Goal: Ask a question

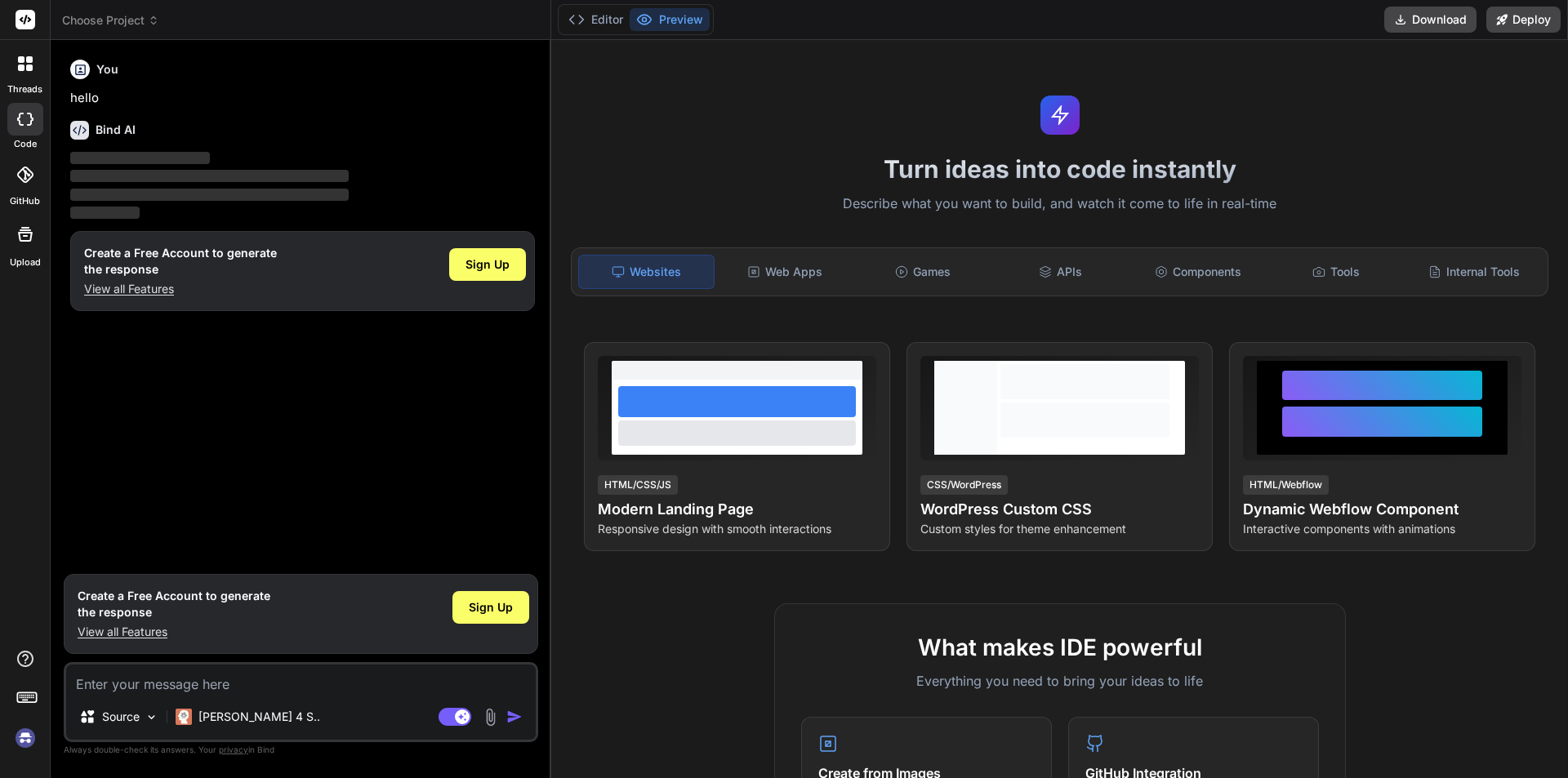
click at [189, 681] on textarea at bounding box center [301, 680] width 470 height 29
type textarea "x"
type textarea "h"
type textarea "x"
type textarea "hi"
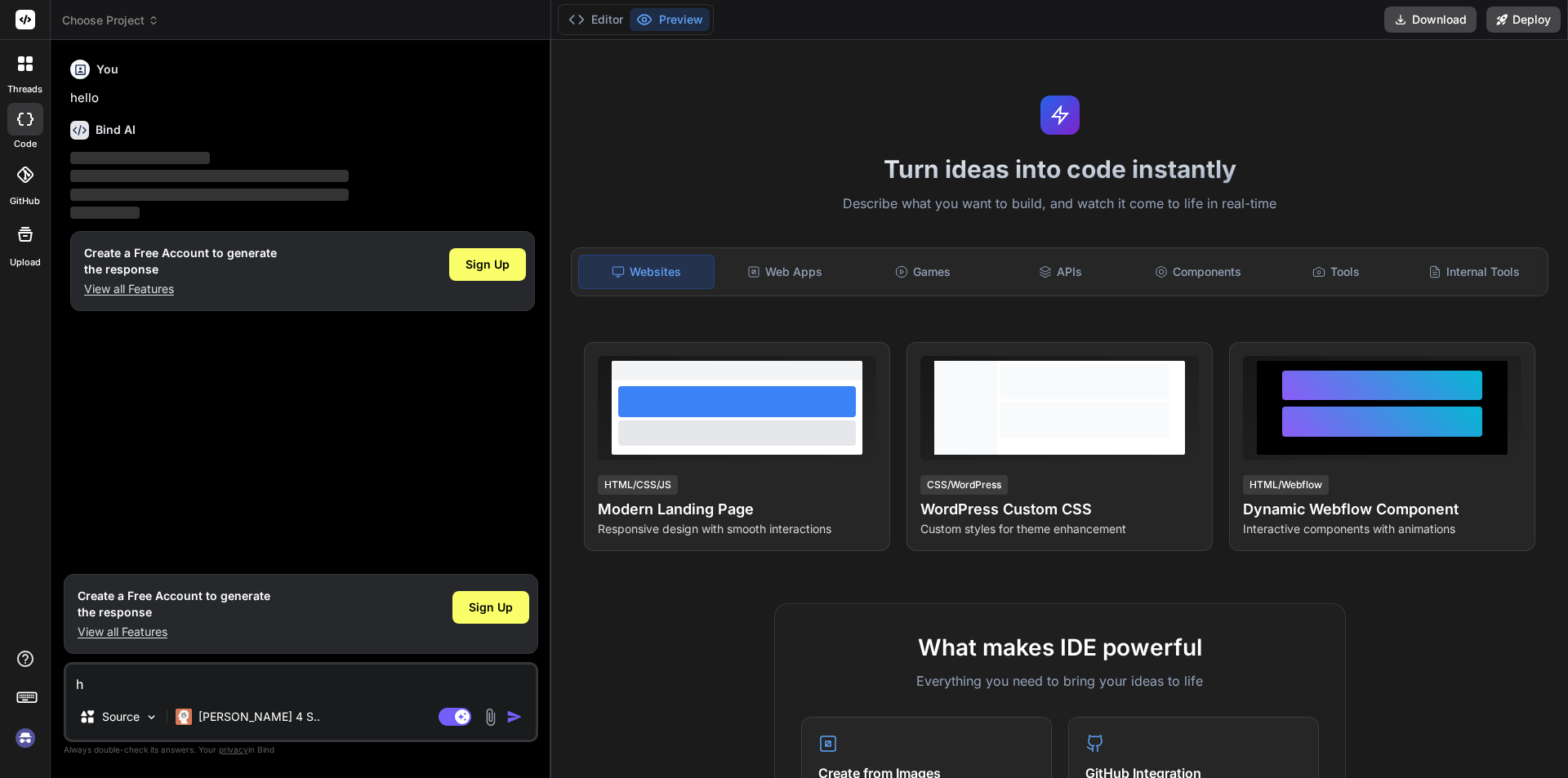
type textarea "x"
type textarea "hi"
click at [510, 720] on img "button" at bounding box center [514, 716] width 16 height 16
click at [512, 712] on img "button" at bounding box center [514, 716] width 16 height 16
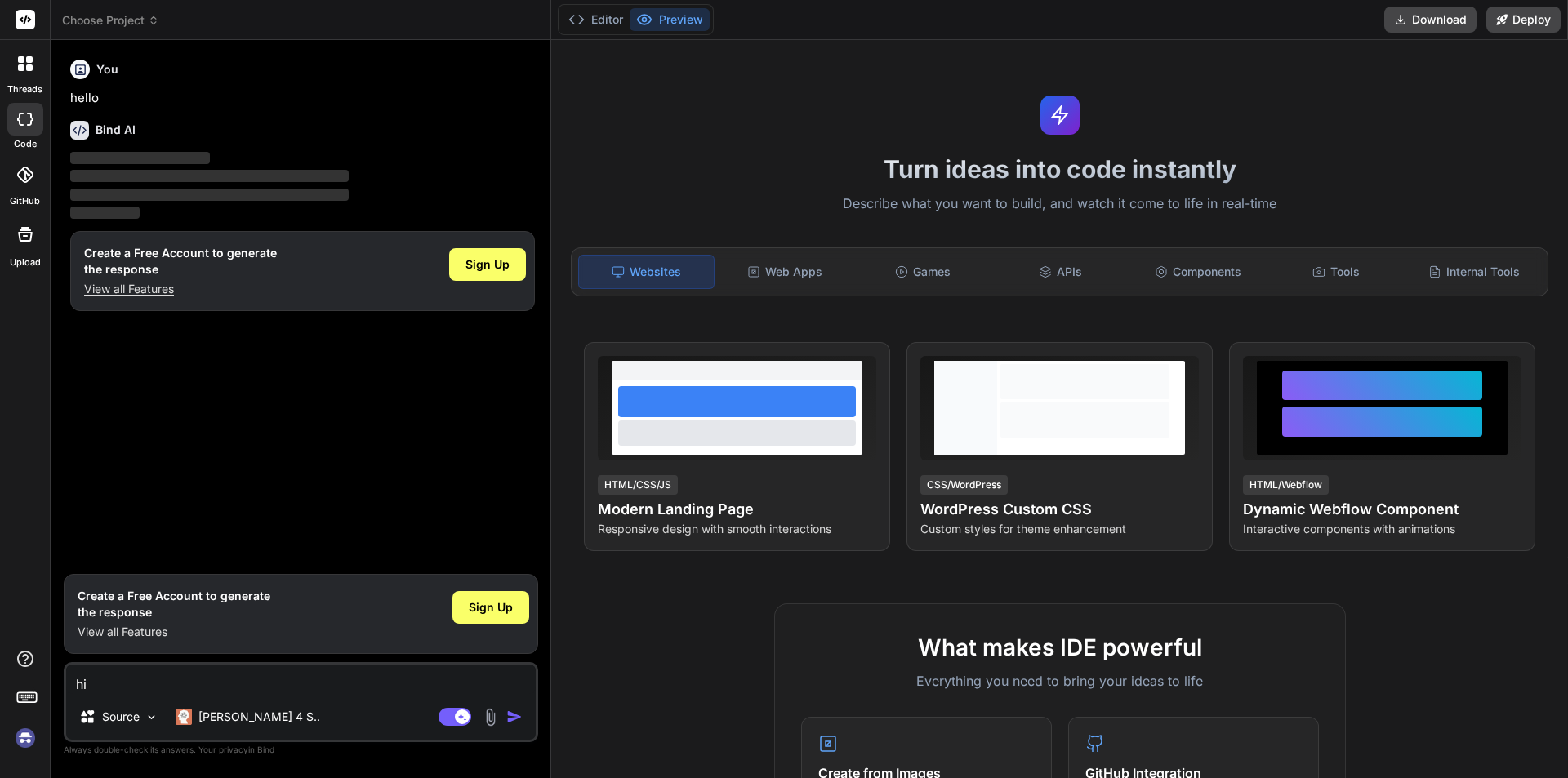
click at [512, 712] on img "button" at bounding box center [514, 716] width 16 height 16
click at [509, 714] on img "button" at bounding box center [514, 716] width 16 height 16
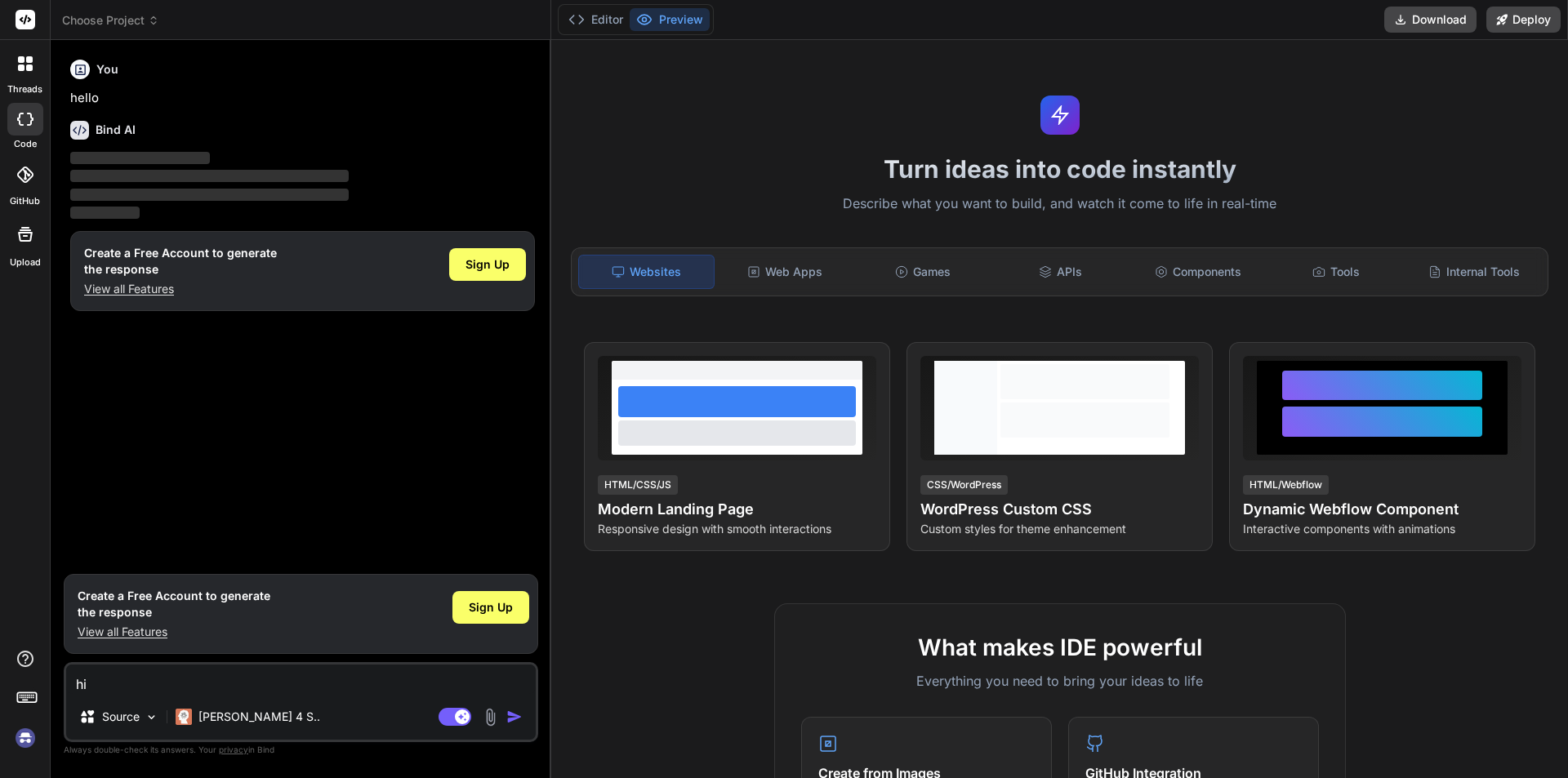
click at [509, 714] on img "button" at bounding box center [514, 716] width 16 height 16
click at [508, 714] on img "button" at bounding box center [514, 716] width 16 height 16
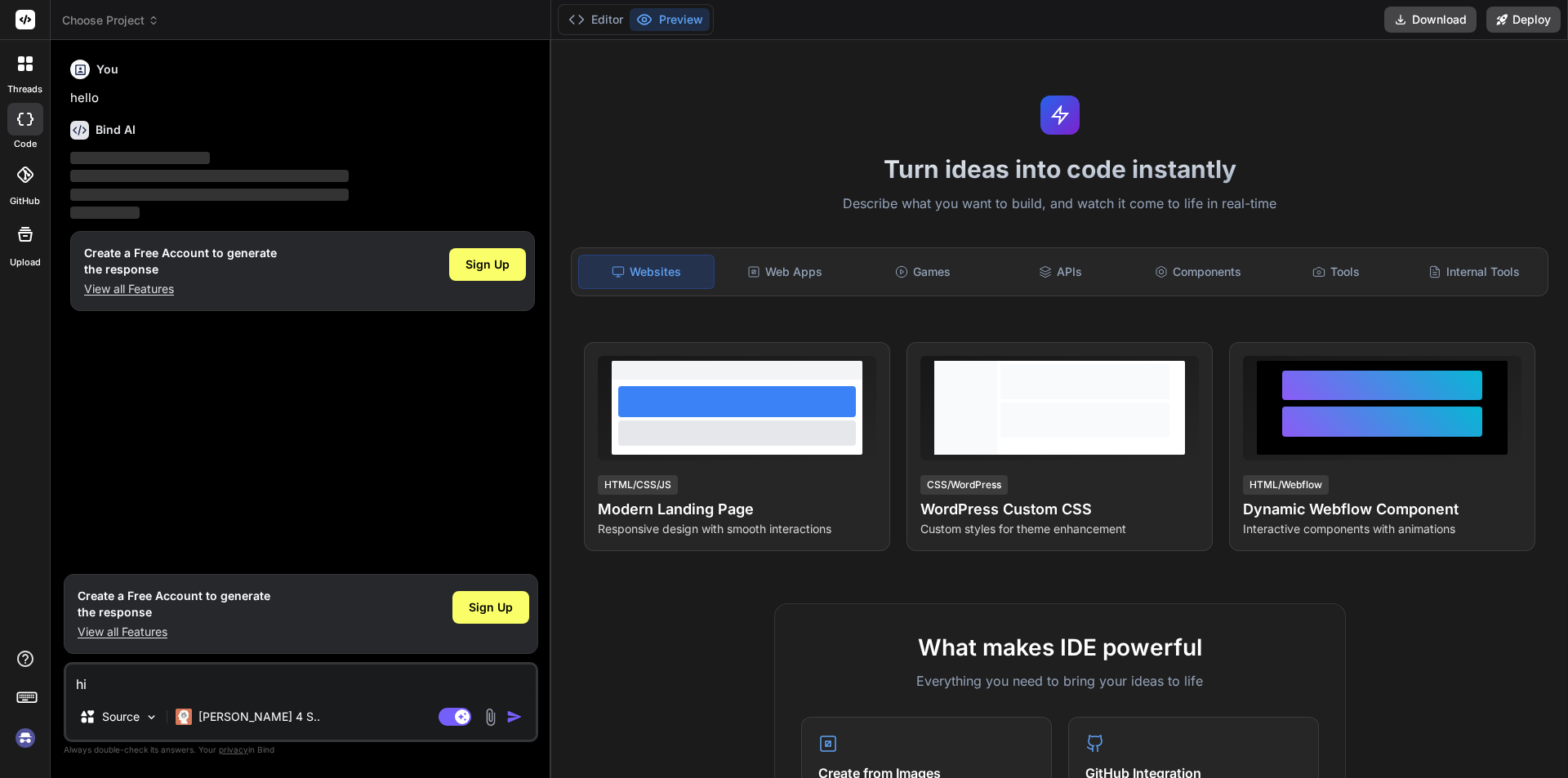
click at [508, 714] on img "button" at bounding box center [514, 716] width 16 height 16
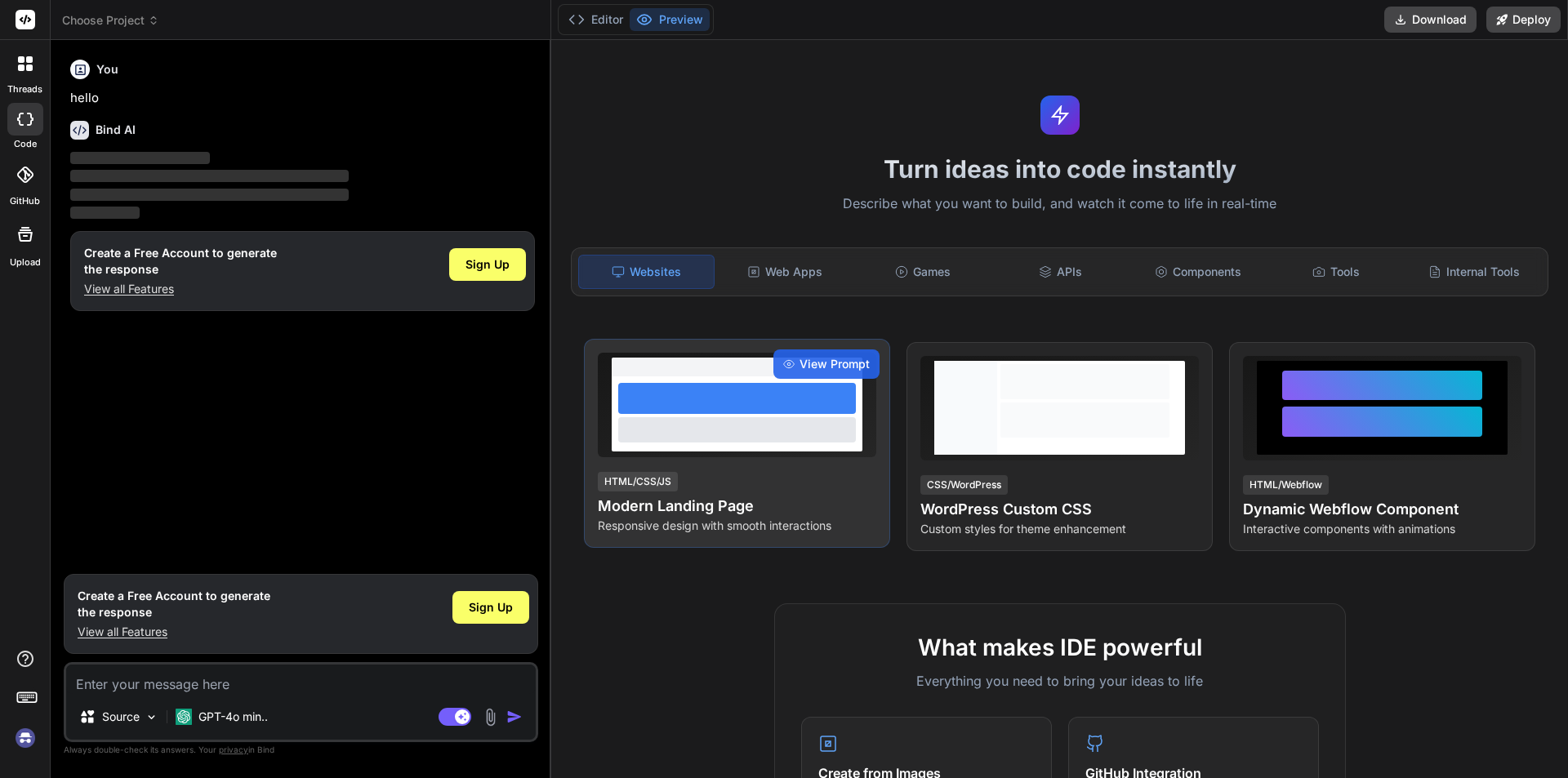
type textarea "x"
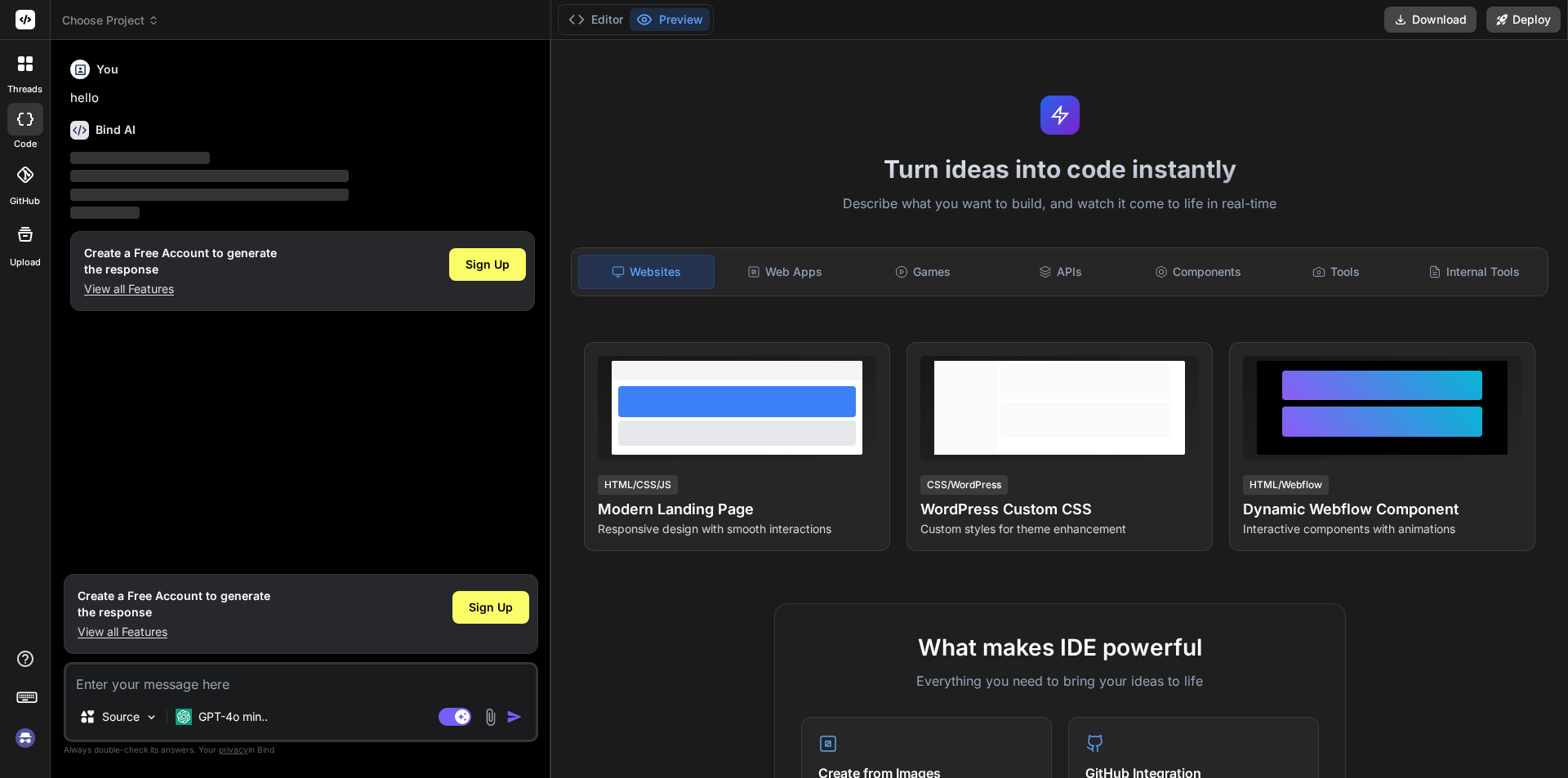
click at [131, 685] on textarea at bounding box center [301, 680] width 470 height 29
type textarea "h"
type textarea "x"
type textarea "hi"
type textarea "x"
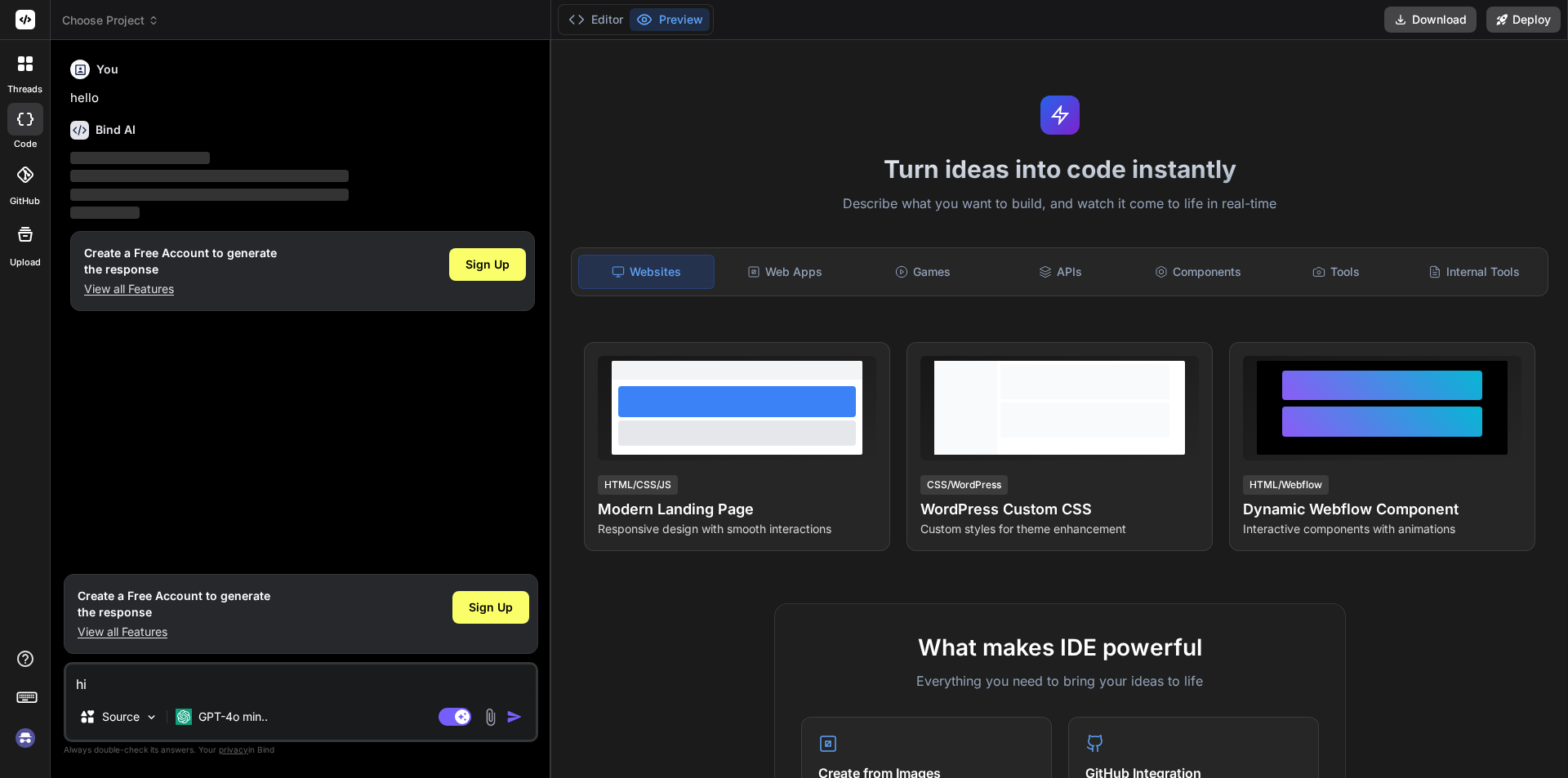
click at [507, 720] on img "button" at bounding box center [514, 716] width 16 height 16
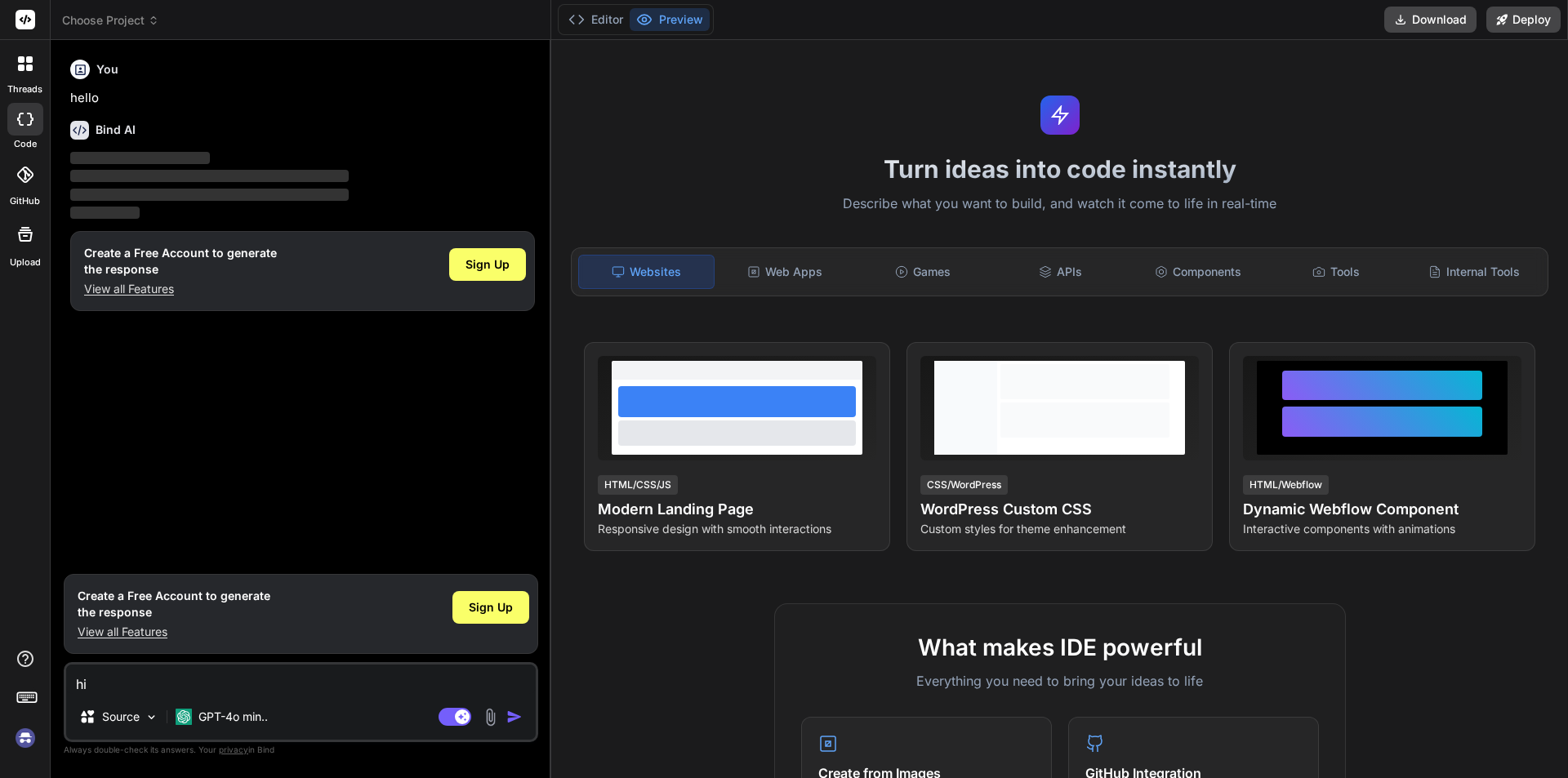
click at [507, 720] on img "button" at bounding box center [514, 716] width 16 height 16
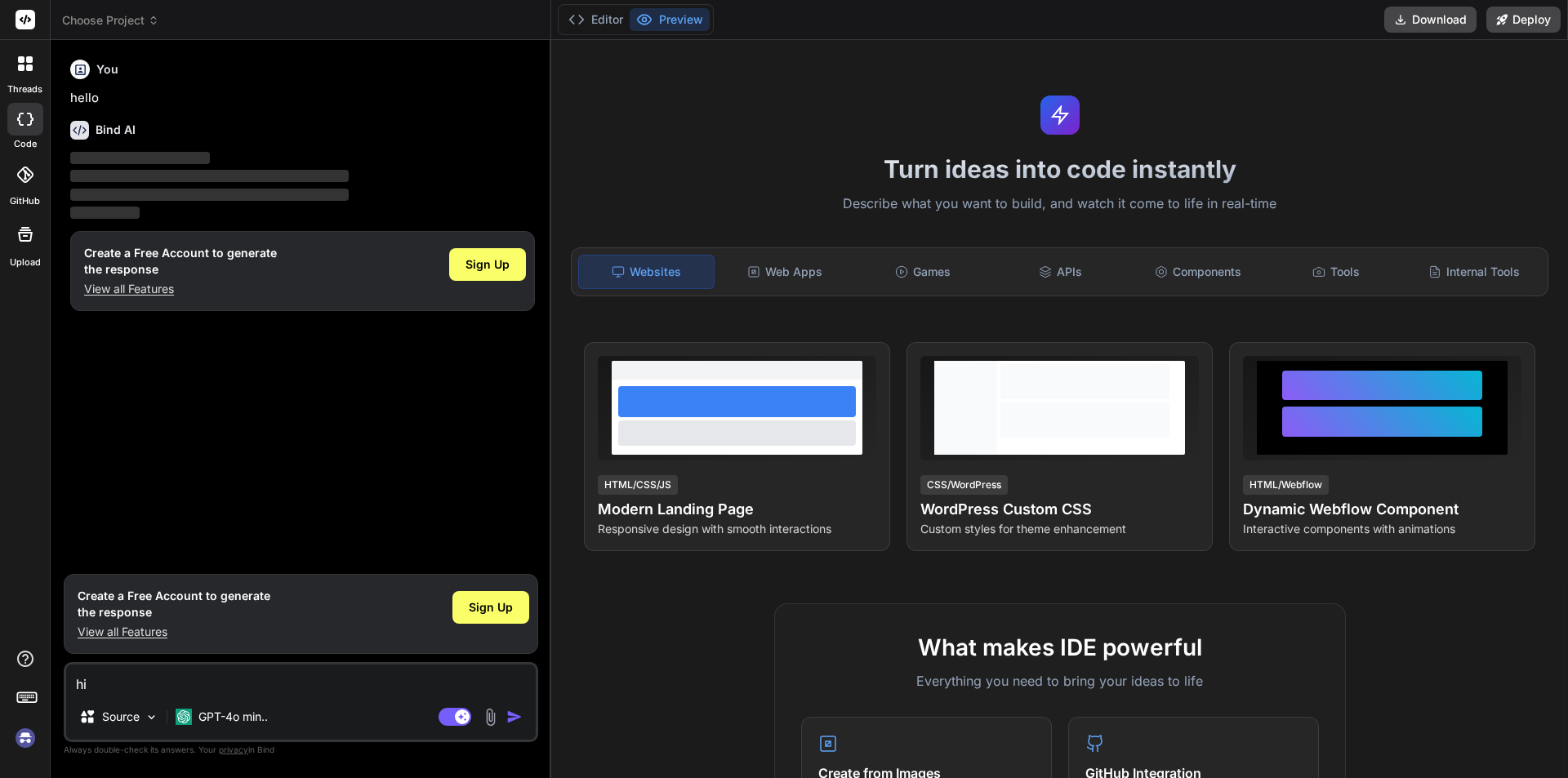
click at [507, 720] on img "button" at bounding box center [514, 716] width 16 height 16
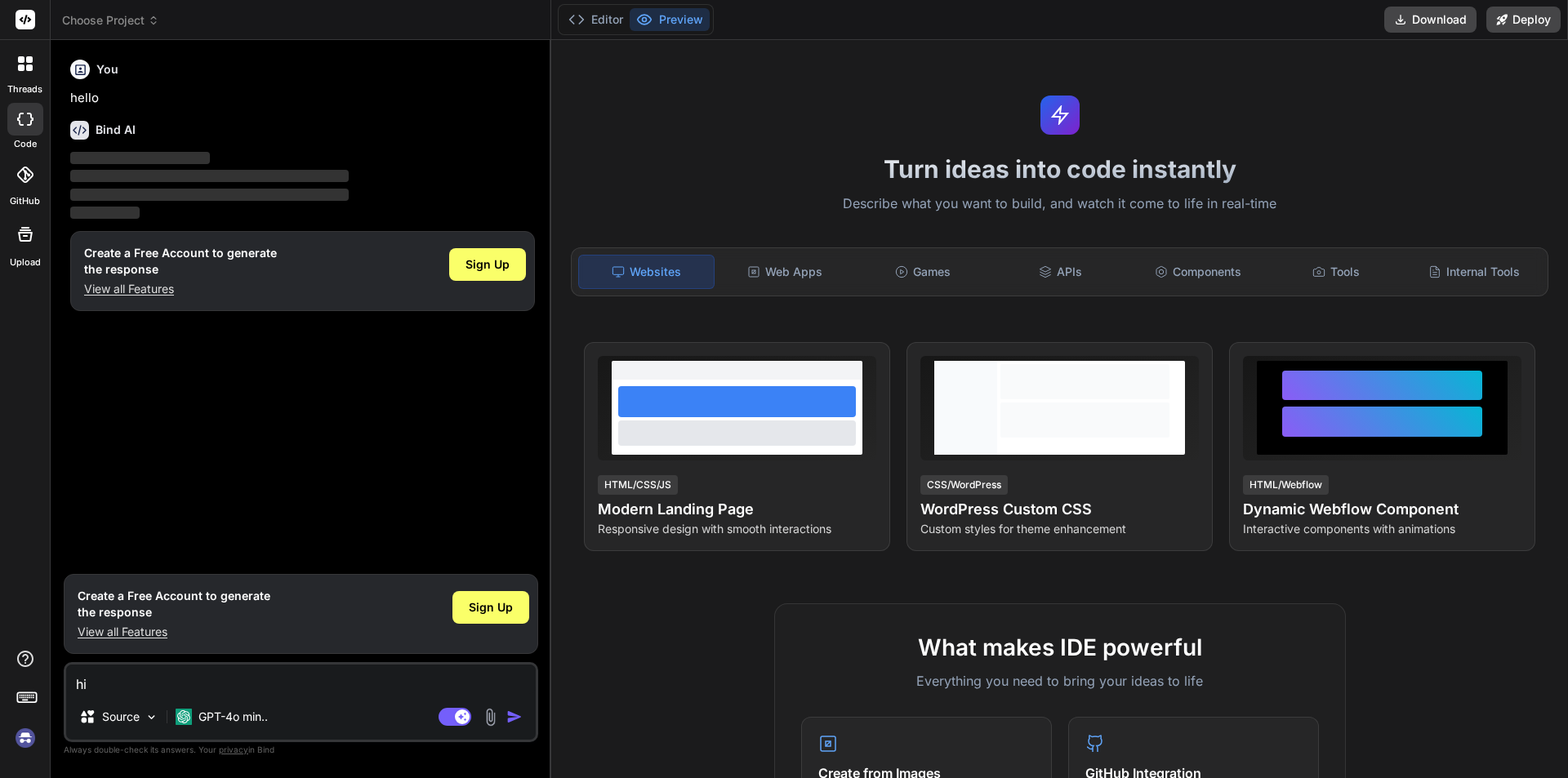
click at [507, 720] on img "button" at bounding box center [514, 716] width 16 height 16
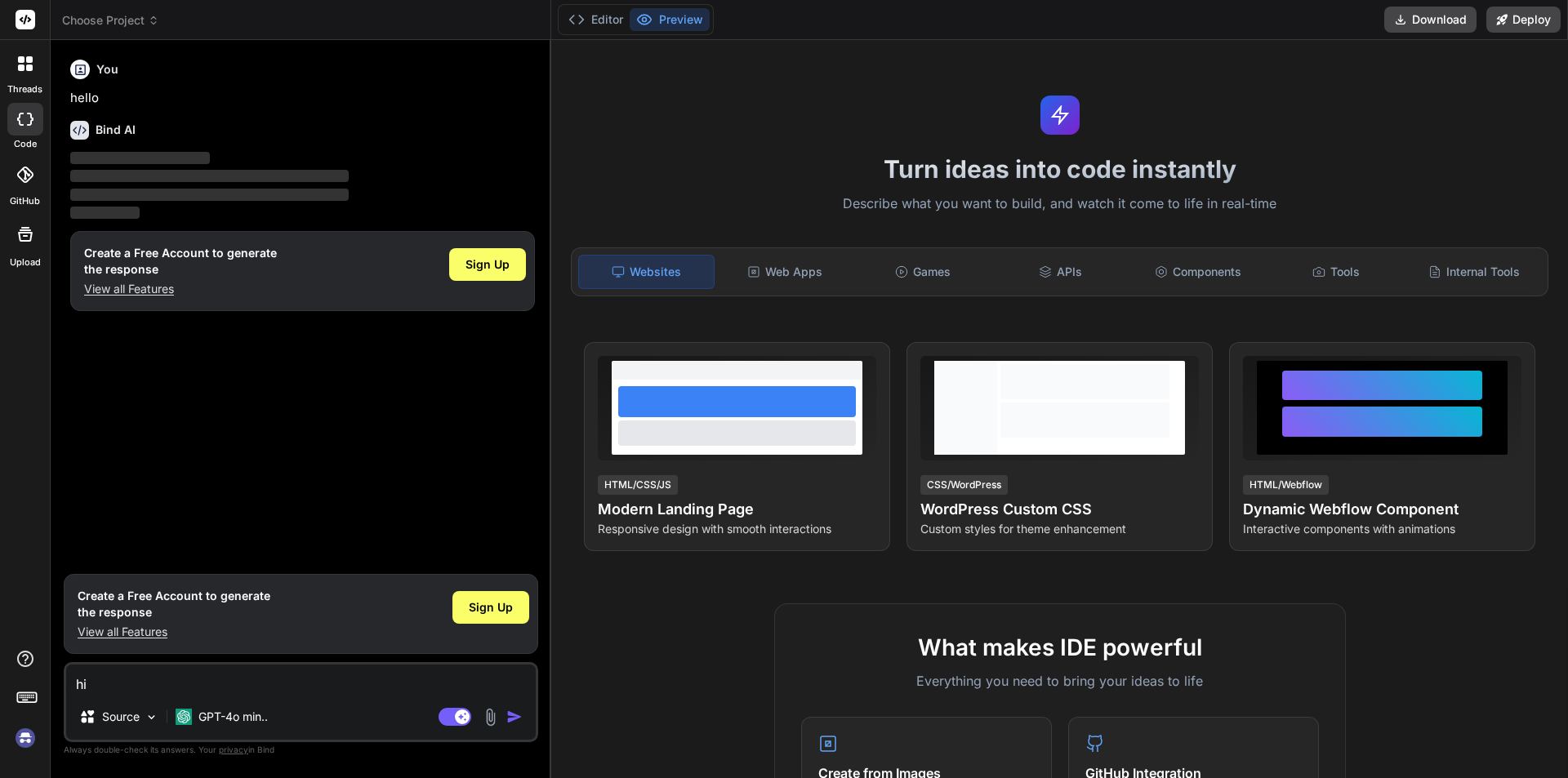
click at [507, 720] on img "button" at bounding box center [514, 716] width 16 height 16
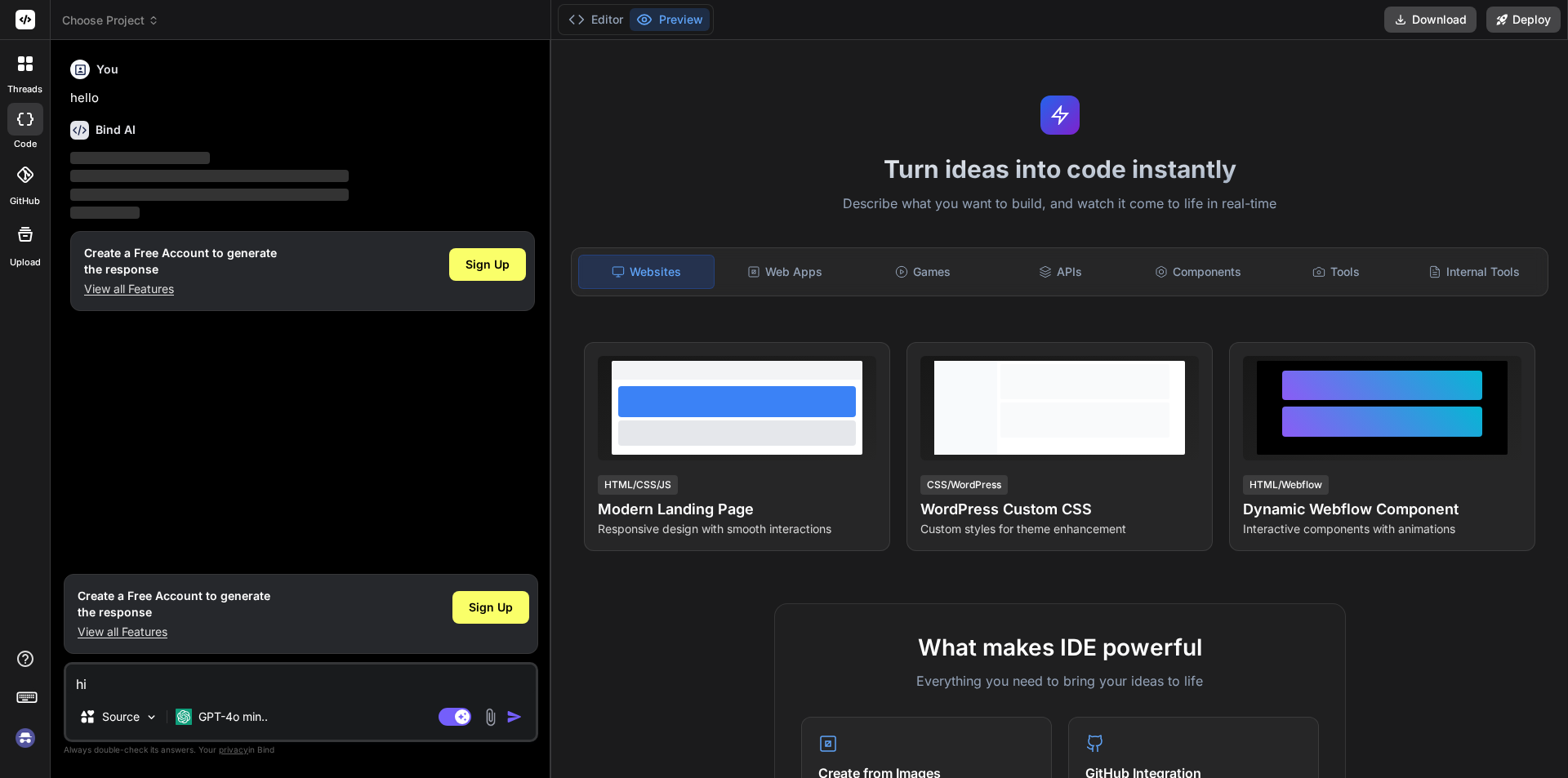
click at [507, 720] on img "button" at bounding box center [514, 716] width 16 height 16
click at [315, 487] on div "You hello Bind AI ‌ ‌ ‌ ‌ Create a Free Account to generate the response View a…" at bounding box center [302, 309] width 471 height 513
click at [114, 686] on textarea "hi" at bounding box center [301, 680] width 470 height 29
type textarea "hi"
type textarea "x"
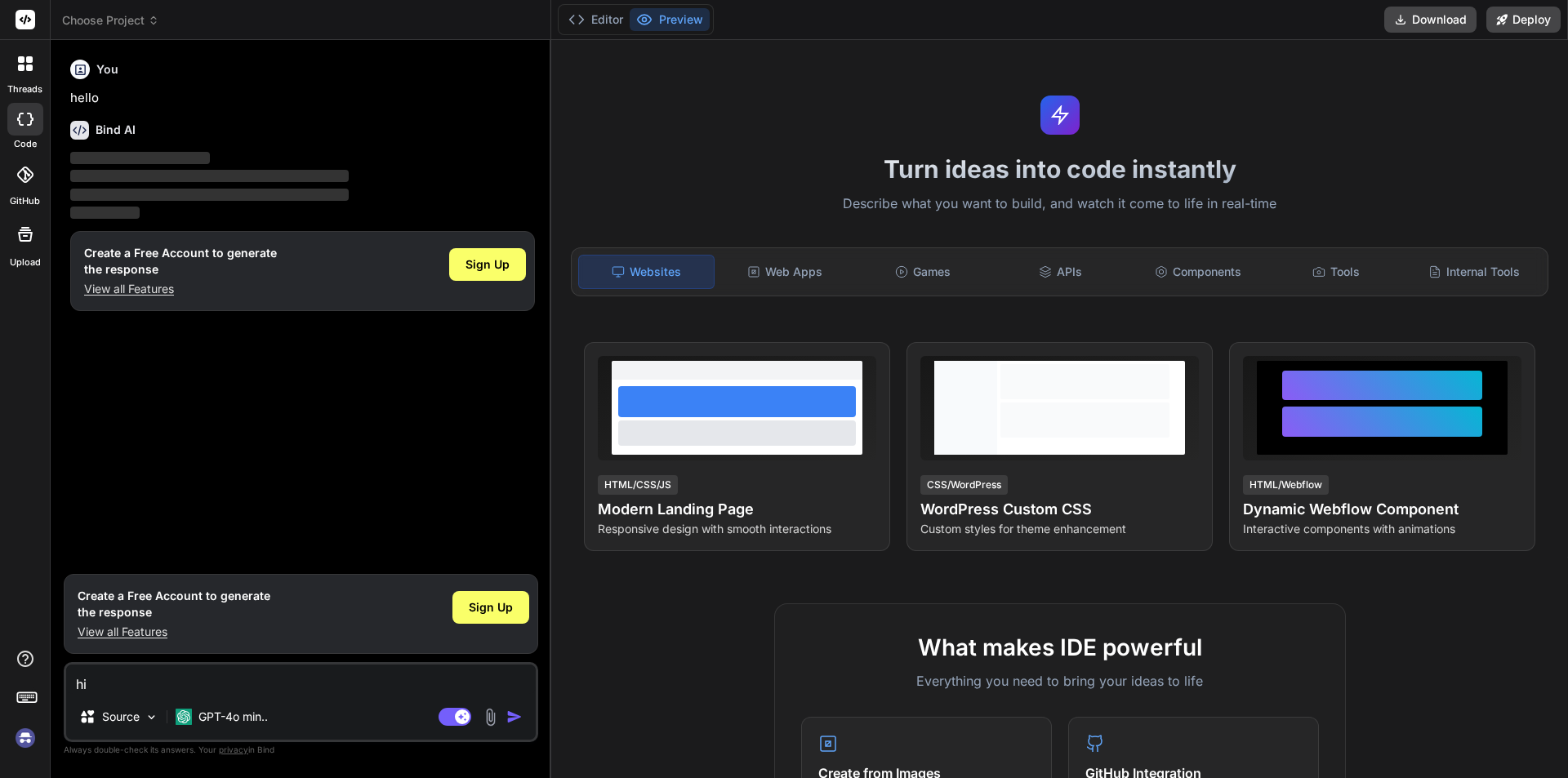
type textarea "hi"
click at [508, 714] on img "button" at bounding box center [514, 716] width 16 height 16
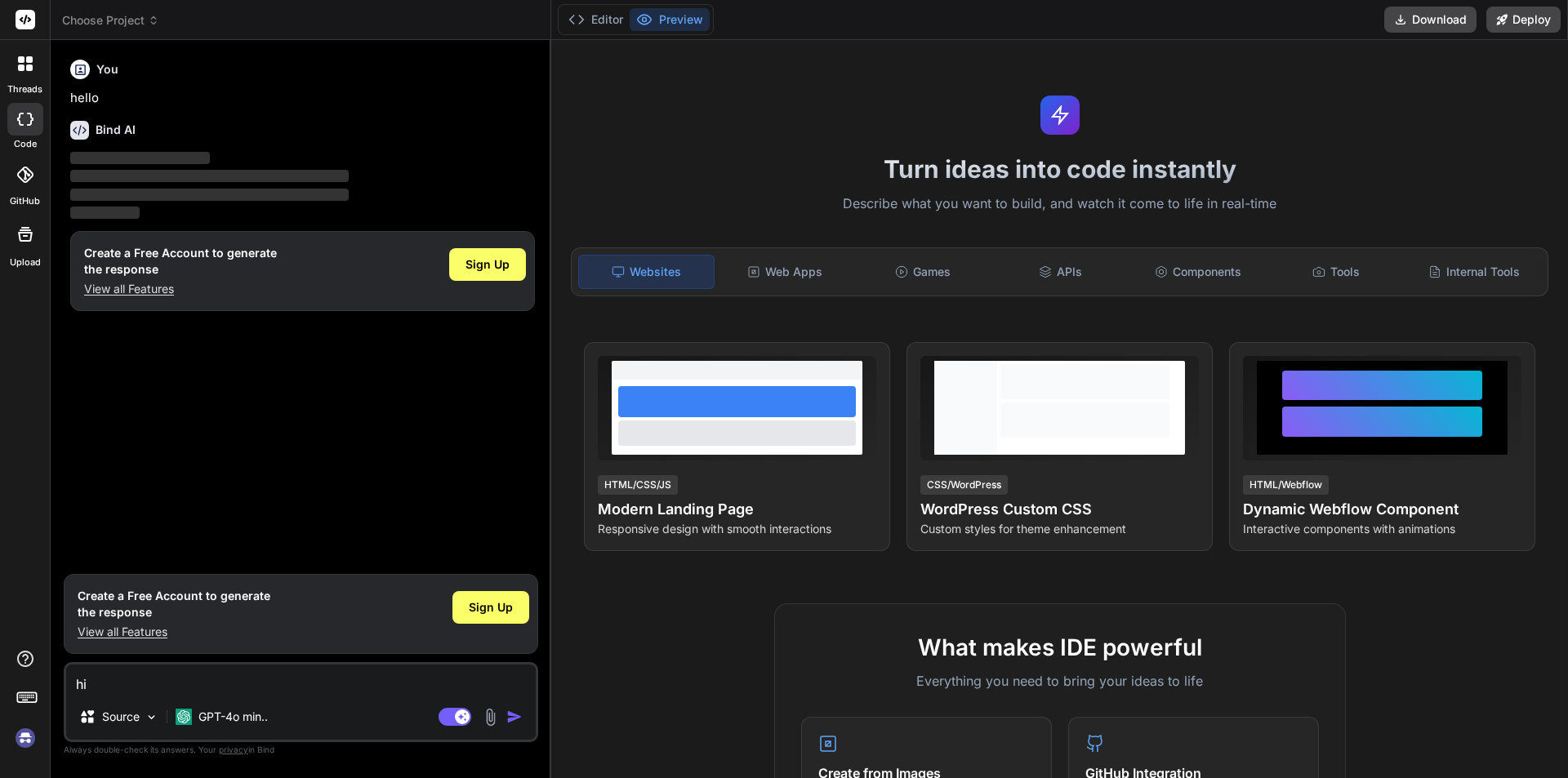
click at [508, 714] on img "button" at bounding box center [514, 716] width 16 height 16
click at [509, 714] on img "button" at bounding box center [514, 716] width 16 height 16
drag, startPoint x: 509, startPoint y: 714, endPoint x: 660, endPoint y: 364, distance: 381.2
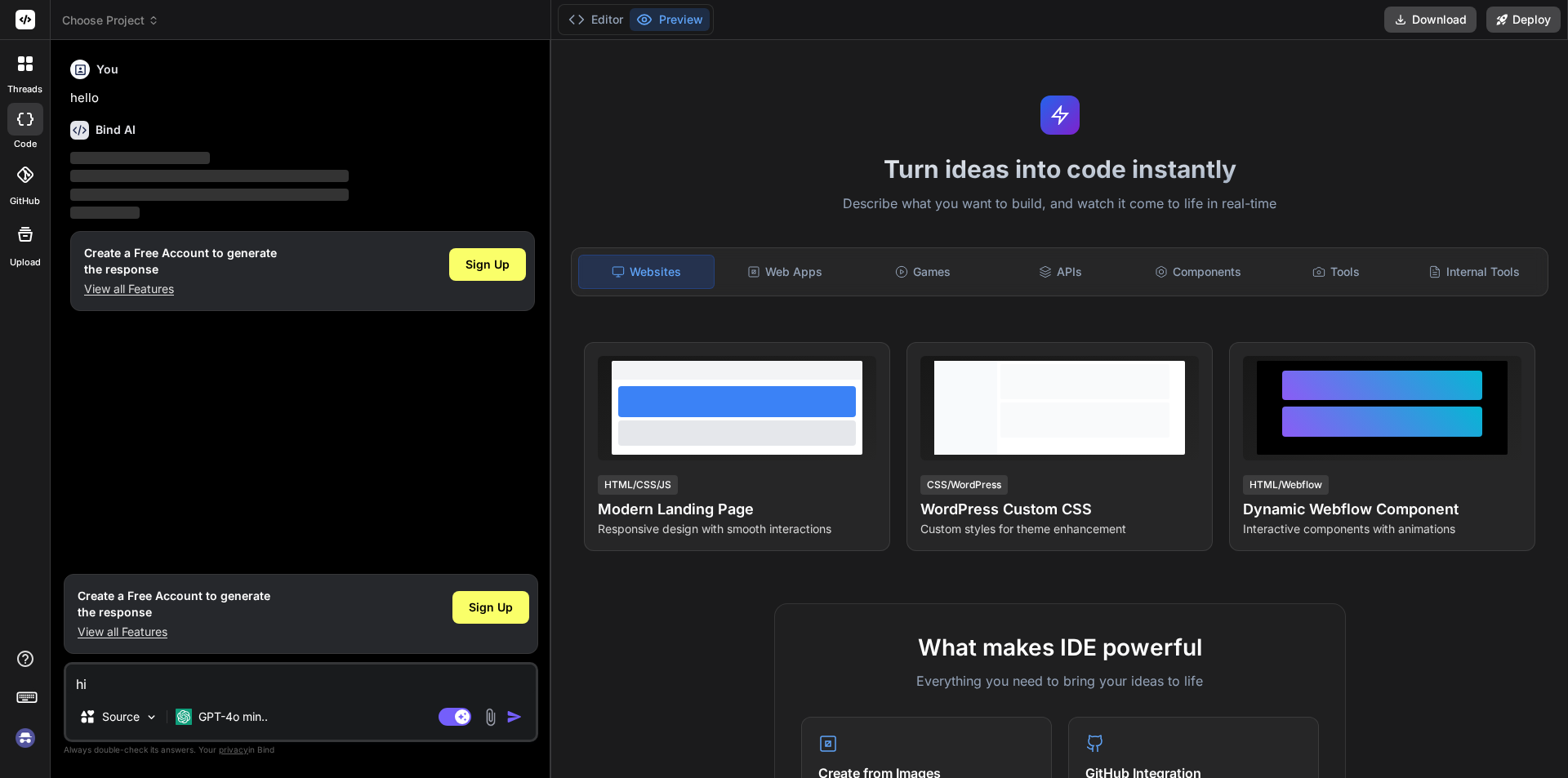
click at [510, 714] on img "button" at bounding box center [514, 716] width 16 height 16
